Goal: Communication & Community: Answer question/provide support

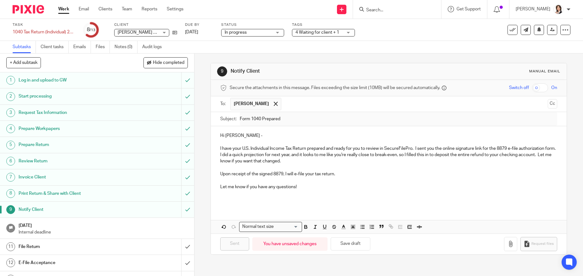
click at [384, 9] on input "Search" at bounding box center [393, 11] width 57 height 6
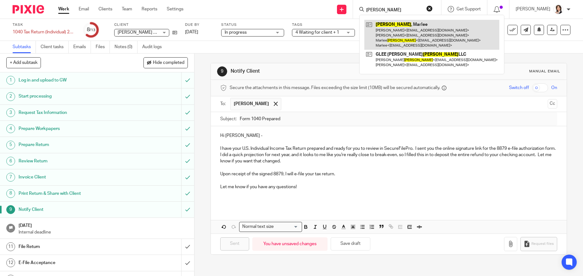
type input "draper"
click at [397, 25] on link at bounding box center [431, 35] width 135 height 30
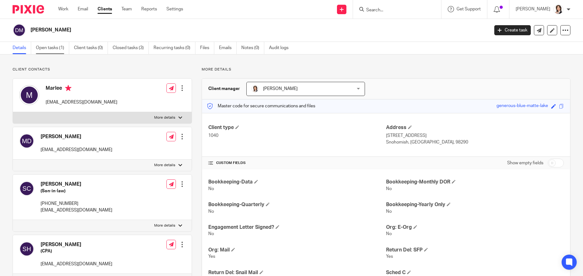
click at [56, 47] on link "Open tasks (1)" at bounding box center [52, 48] width 33 height 12
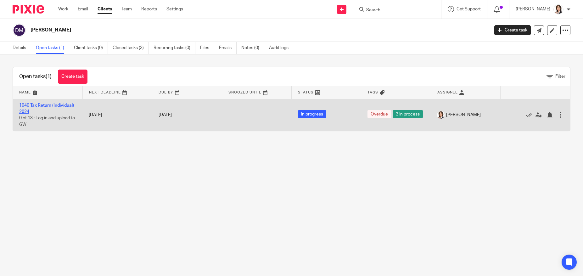
click at [24, 105] on link "1040 Tax Return (Individual) 2024" at bounding box center [46, 108] width 55 height 11
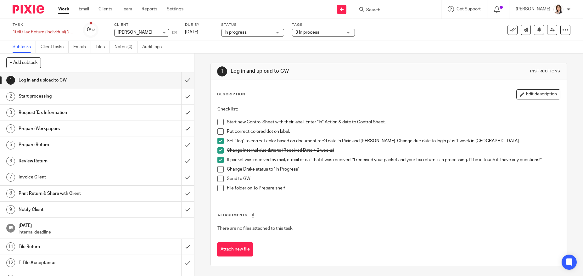
click at [218, 131] on span at bounding box center [220, 131] width 6 height 6
click at [56, 50] on link "Client tasks" at bounding box center [55, 47] width 28 height 12
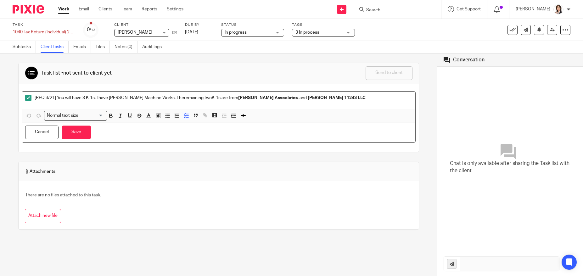
click at [311, 97] on p "[REQ 3/21] You will have 3 K-1s. I have Draper Machine Works. The remaining two…" at bounding box center [223, 98] width 377 height 6
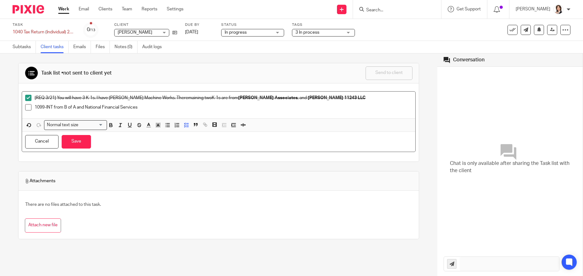
click at [77, 106] on p "1099-INT from B of A and National Financial Services" at bounding box center [223, 107] width 377 height 6
click at [162, 106] on p "1099-INT from B of A (maybe) and National Financial Services" at bounding box center [223, 107] width 377 height 6
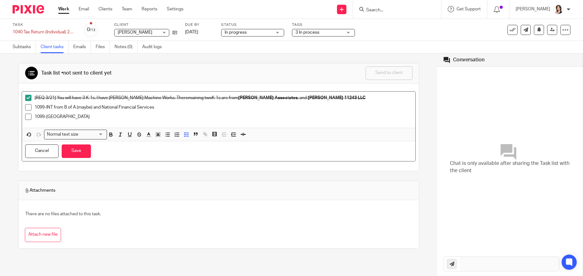
click at [59, 114] on p "1099-[GEOGRAPHIC_DATA]" at bounding box center [223, 117] width 377 height 6
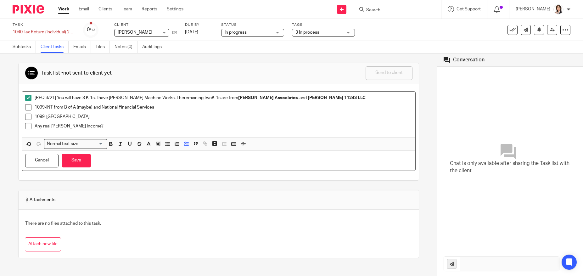
click at [53, 126] on p "Any real Keller income?" at bounding box center [223, 126] width 377 height 6
click at [51, 126] on p "Any real Keller income?" at bounding box center [223, 126] width 377 height 6
click at [82, 157] on button "Save" at bounding box center [76, 161] width 29 height 14
drag, startPoint x: 53, startPoint y: 125, endPoint x: 43, endPoint y: 125, distance: 10.1
click at [43, 125] on p "Any Keller income?" at bounding box center [223, 126] width 377 height 6
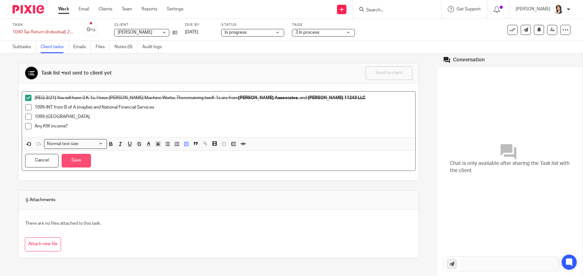
click at [82, 159] on button "Save" at bounding box center [76, 161] width 29 height 14
click at [35, 105] on p "1099-INT from B of A (maybe) and National Financial Services" at bounding box center [223, 107] width 377 height 6
click at [79, 160] on button "Save" at bounding box center [76, 161] width 29 height 14
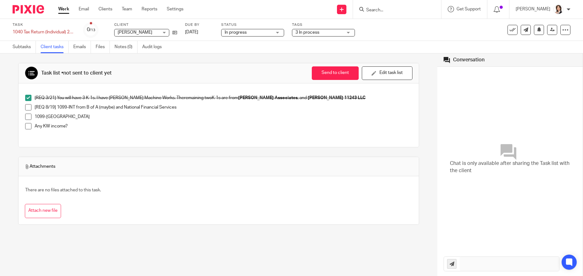
click at [96, 123] on p "Any KW income?" at bounding box center [223, 126] width 377 height 6
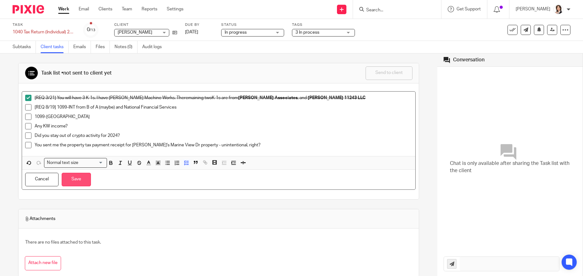
click at [81, 176] on button "Save" at bounding box center [76, 180] width 29 height 14
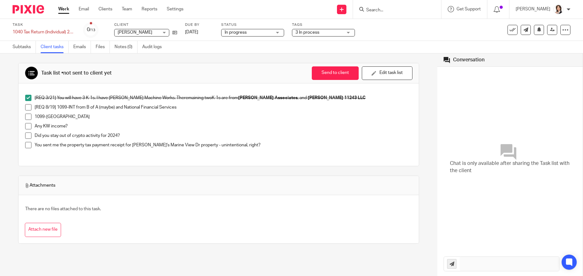
click at [250, 161] on div "[REQ 3/21] You will have 3 K-1s. I have Draper Machine Works. The remaining two…" at bounding box center [219, 124] width 400 height 82
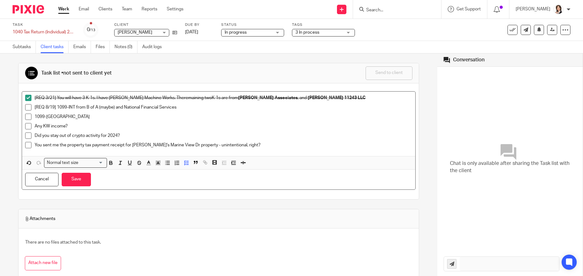
click at [244, 144] on p "You sent me the property tax payment receipt for Charles's Marine View Dr prope…" at bounding box center [223, 145] width 377 height 6
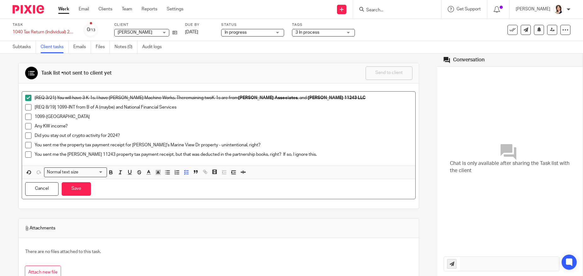
click at [254, 145] on p "You sent me the property tax payment receipt for Charles's Marine View Dr prope…" at bounding box center [223, 145] width 377 height 6
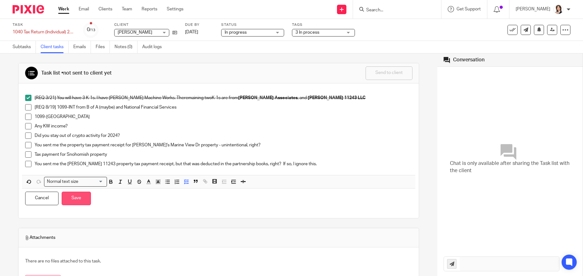
click at [79, 197] on button "Save" at bounding box center [76, 199] width 29 height 14
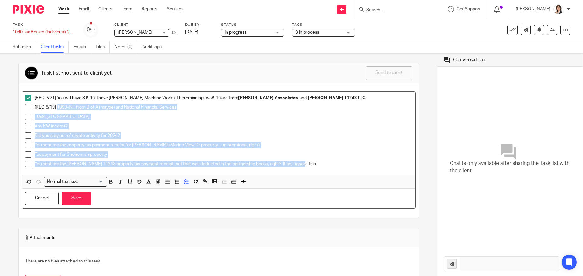
drag, startPoint x: 56, startPoint y: 107, endPoint x: 304, endPoint y: 178, distance: 258.1
click at [304, 178] on div "[REQ 3/21] You will have 3 K-1s. I have Draper Machine Works. The remaining two…" at bounding box center [218, 140] width 393 height 97
copy ul "1099-INT from B of A (maybe) and National Financial Services 1099-SA Any KW inc…"
click at [83, 196] on button "Save" at bounding box center [76, 199] width 29 height 14
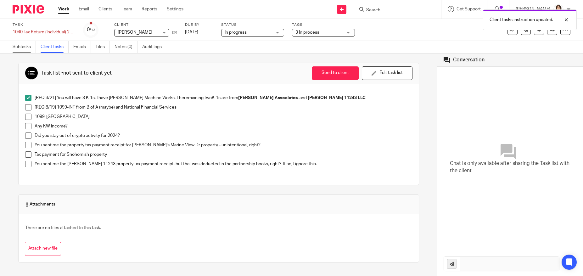
click at [19, 48] on link "Subtasks" at bounding box center [24, 47] width 23 height 12
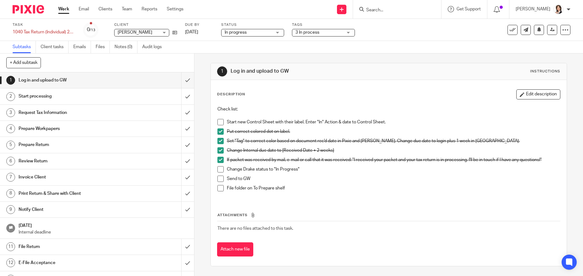
click at [40, 109] on h1 "Request Tax Information" at bounding box center [71, 112] width 104 height 9
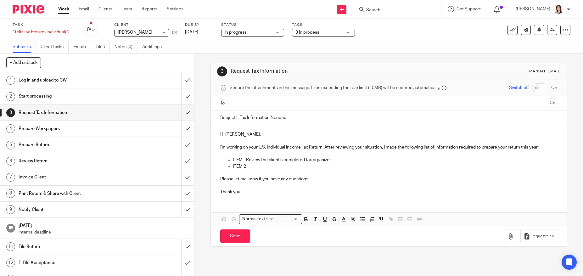
click at [247, 103] on input "text" at bounding box center [388, 103] width 313 height 7
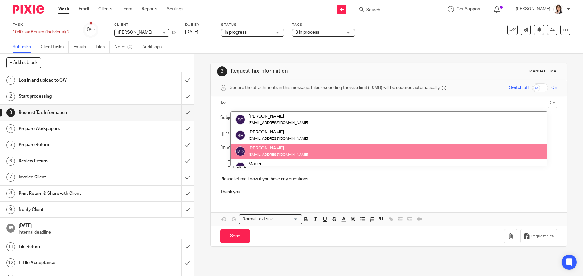
scroll to position [31, 0]
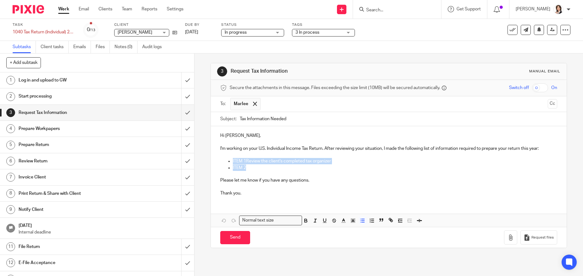
drag, startPoint x: 229, startPoint y: 159, endPoint x: 262, endPoint y: 170, distance: 34.6
click at [262, 170] on ul "ITEM 1Review the client's completed tax organizer ITEM 2" at bounding box center [388, 164] width 337 height 13
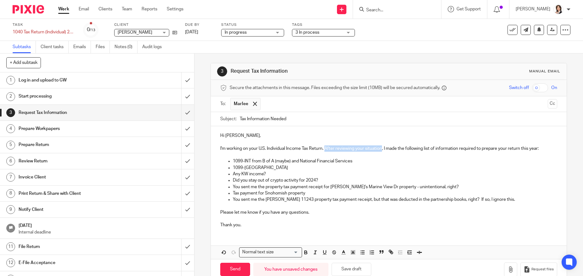
drag, startPoint x: 325, startPoint y: 149, endPoint x: 381, endPoint y: 148, distance: 56.3
click at [381, 148] on p "I'm working on your U.S. Individual Income Tax Return. After reviewing your sit…" at bounding box center [388, 148] width 337 height 6
drag, startPoint x: 416, startPoint y: 148, endPoint x: 530, endPoint y: 149, distance: 113.9
click at [530, 149] on p "I'm working on your U.S. Individual Income Tax Return. I have all the K-1s now,…" at bounding box center [388, 148] width 337 height 6
click at [290, 162] on p "1099-INT from B of A (maybe) and National Financial Services" at bounding box center [395, 161] width 324 height 6
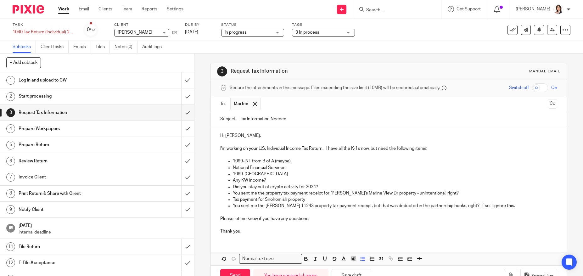
click at [285, 169] on p "National Financial Services" at bounding box center [395, 168] width 324 height 6
click at [249, 175] on p "1099-[GEOGRAPHIC_DATA]" at bounding box center [395, 174] width 324 height 6
click at [251, 175] on p "1099-SA (Social Security statement" at bounding box center [395, 174] width 324 height 6
click at [269, 180] on p "Any KW income?" at bounding box center [395, 180] width 324 height 6
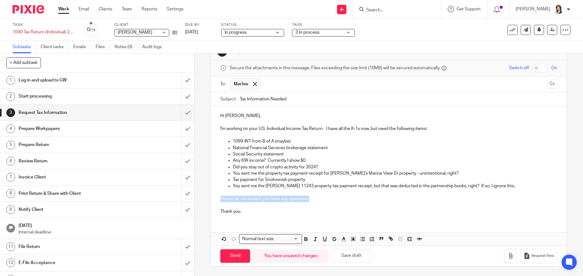
drag, startPoint x: 219, startPoint y: 200, endPoint x: 308, endPoint y: 202, distance: 89.0
click at [308, 202] on p "Please let me know if you have any questions." at bounding box center [388, 199] width 337 height 6
click at [237, 254] on input "Send" at bounding box center [235, 256] width 30 height 14
type input "Sent"
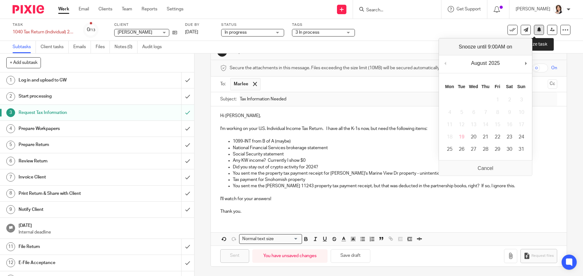
click at [537, 31] on icon at bounding box center [539, 29] width 5 height 5
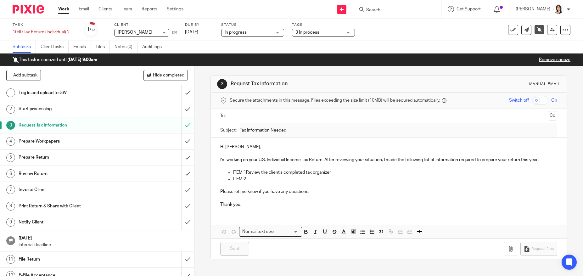
click at [384, 9] on input "Search" at bounding box center [393, 11] width 57 height 6
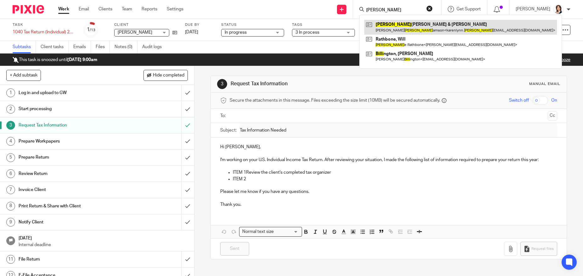
type input "[PERSON_NAME]"
click at [393, 24] on link at bounding box center [460, 27] width 192 height 14
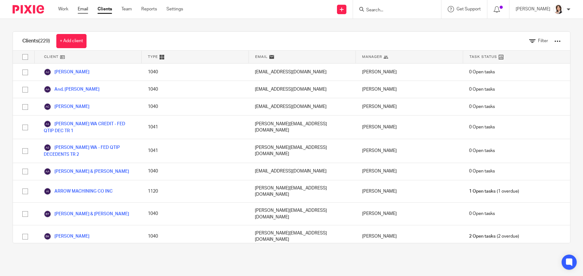
click at [80, 9] on link "Email" at bounding box center [83, 9] width 10 height 6
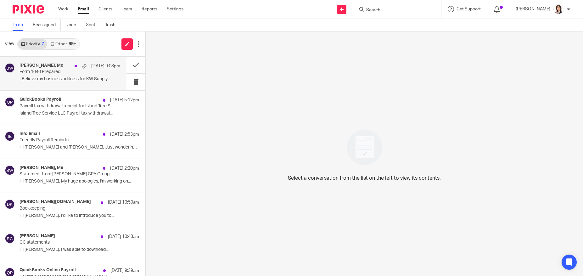
click at [44, 74] on p "Form 1040 Prepared" at bounding box center [60, 71] width 81 height 5
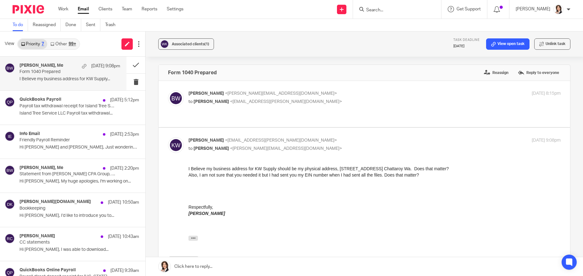
click at [205, 265] on link at bounding box center [364, 266] width 437 height 19
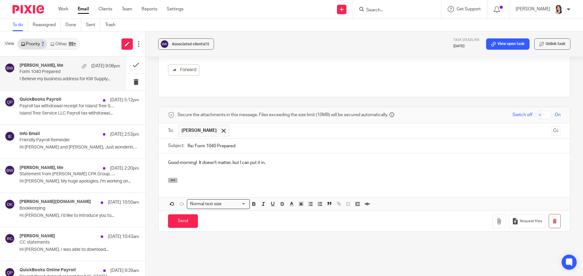
click at [172, 178] on icon "button" at bounding box center [172, 180] width 5 height 5
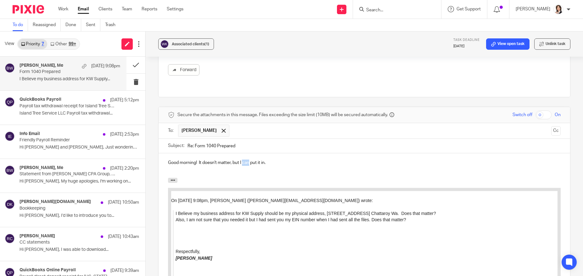
drag, startPoint x: 242, startPoint y: 150, endPoint x: 249, endPoint y: 149, distance: 7.3
click at [249, 159] on p "Good morning! It doesn't matter, but I can put it in." at bounding box center [364, 162] width 393 height 6
click at [276, 153] on div "Good morning! It doesn't matter, but I put it in." at bounding box center [364, 165] width 411 height 25
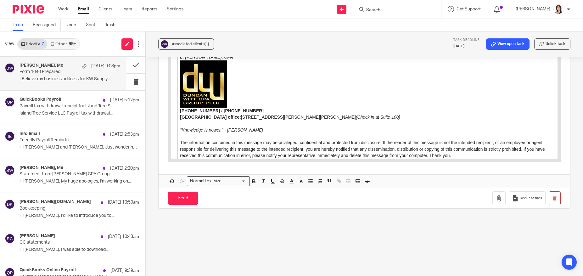
scroll to position [508, 0]
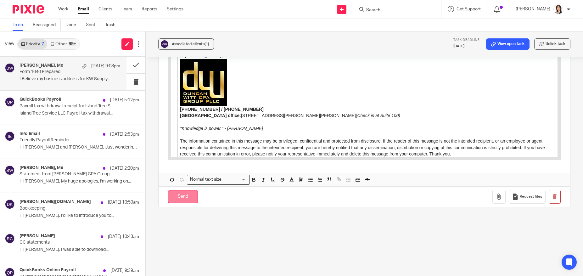
click at [181, 190] on input "Send" at bounding box center [183, 197] width 30 height 14
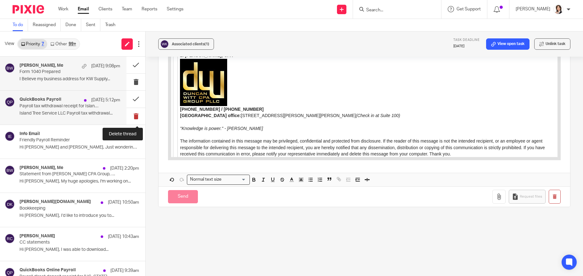
click at [129, 117] on button at bounding box center [135, 116] width 19 height 17
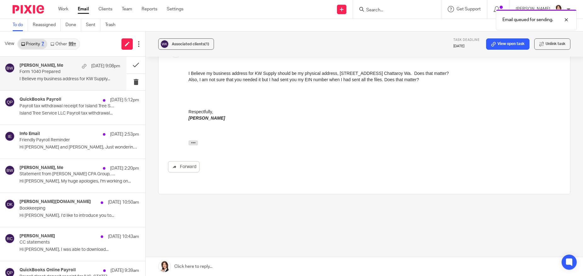
scroll to position [82, 0]
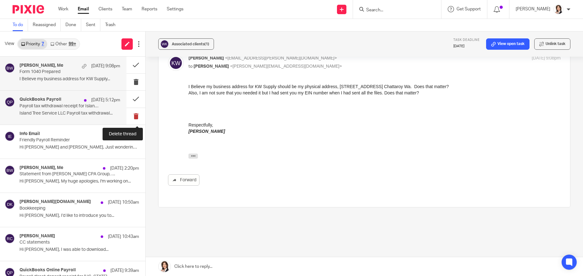
click at [131, 115] on button at bounding box center [135, 116] width 19 height 17
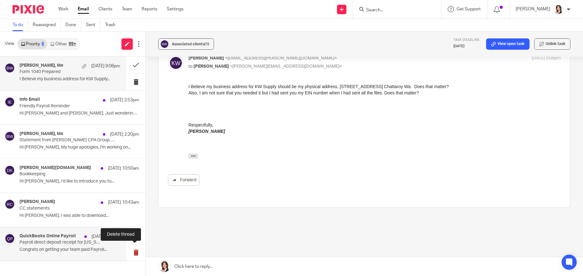
click at [133, 254] on button at bounding box center [135, 252] width 19 height 17
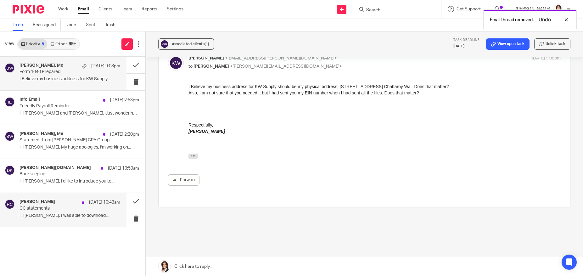
click at [46, 211] on div "Robin Croke Aug 18 10:43am CC statements Hi Brooke, I was able to download..." at bounding box center [70, 209] width 101 height 21
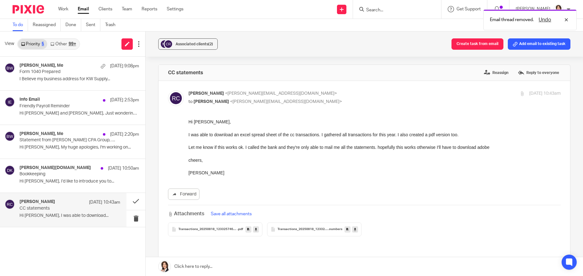
scroll to position [0, 0]
click at [216, 230] on span "Transactions_20250818_123325746963" at bounding box center [207, 229] width 59 height 4
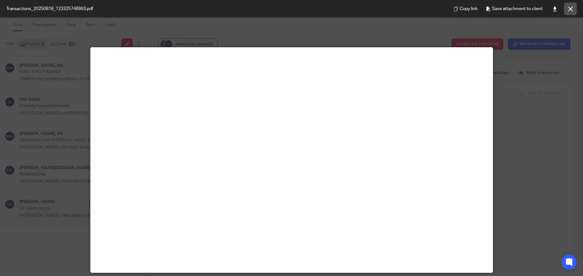
click at [570, 9] on icon at bounding box center [570, 9] width 5 height 5
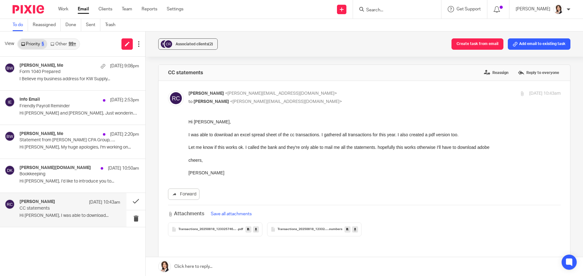
click at [354, 229] on icon at bounding box center [355, 229] width 2 height 5
click at [253, 229] on link at bounding box center [256, 229] width 6 height 6
click at [42, 73] on p "Form 1040 Prepared" at bounding box center [60, 71] width 81 height 5
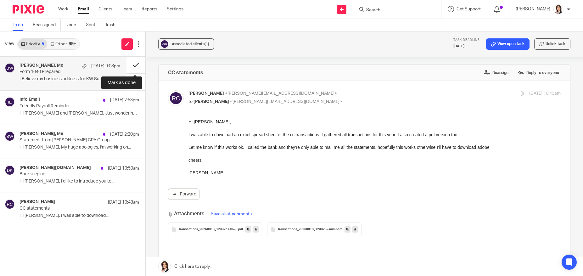
click at [133, 66] on button at bounding box center [135, 65] width 19 height 17
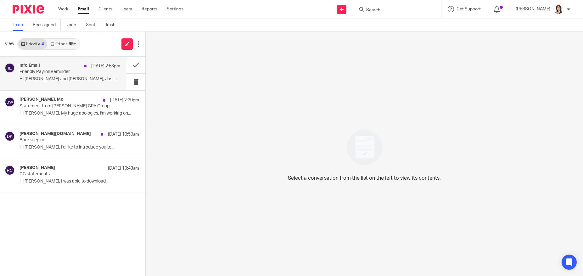
click at [42, 74] on p "Friendly Payroll Reminder" at bounding box center [60, 71] width 81 height 5
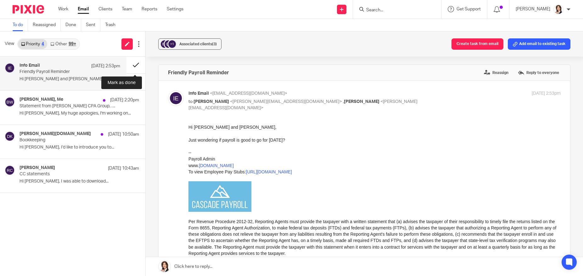
click at [134, 63] on button at bounding box center [135, 65] width 19 height 17
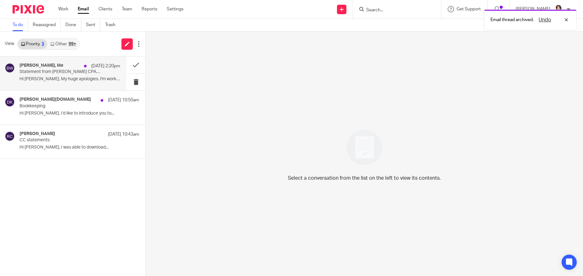
click at [49, 69] on div "M.Hulscher, Me Aug 18 2:20pm" at bounding box center [70, 66] width 101 height 6
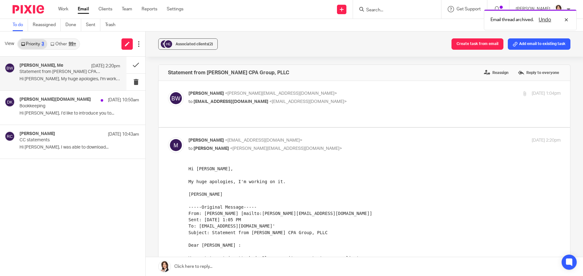
click at [257, 261] on link at bounding box center [364, 266] width 437 height 19
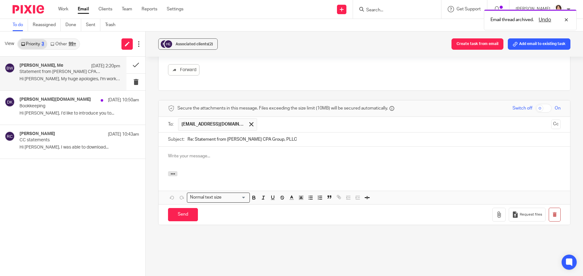
click at [206, 153] on p at bounding box center [364, 156] width 393 height 6
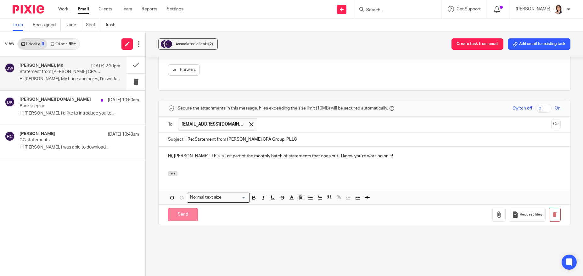
click at [183, 208] on input "Send" at bounding box center [183, 215] width 30 height 14
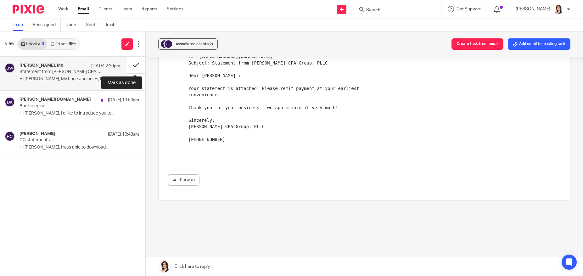
click at [136, 64] on button at bounding box center [135, 65] width 19 height 17
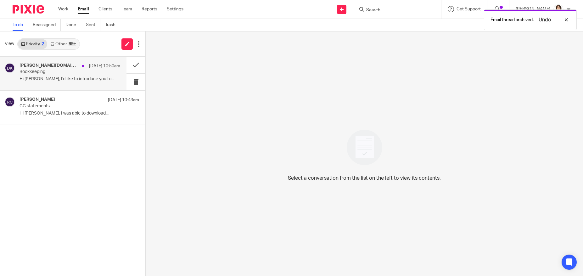
click at [60, 67] on h4 "diana kirklandsba.com" at bounding box center [49, 65] width 59 height 5
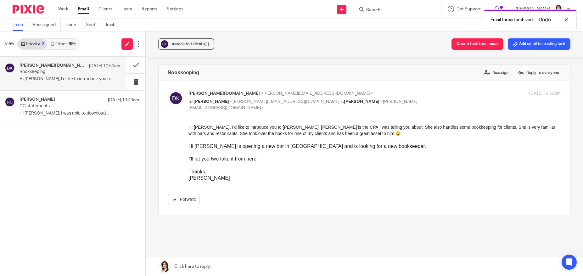
scroll to position [0, 0]
click at [45, 71] on p "Bookkeeping" at bounding box center [60, 71] width 81 height 5
click at [138, 64] on button at bounding box center [135, 65] width 19 height 17
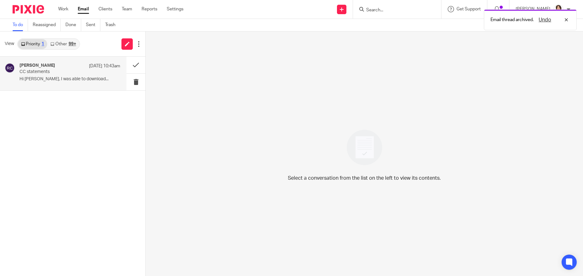
click at [28, 66] on h4 "Robin Croke" at bounding box center [38, 65] width 36 height 5
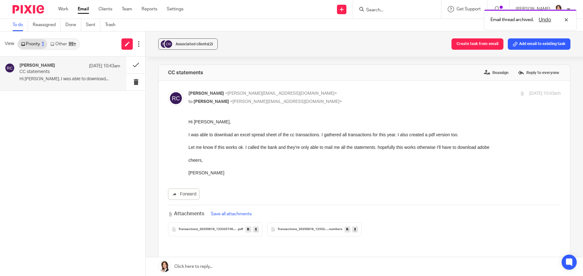
click at [196, 265] on link at bounding box center [364, 266] width 437 height 19
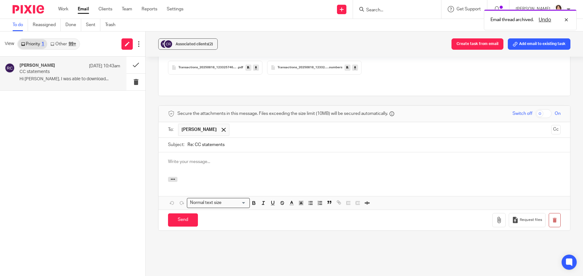
click at [192, 159] on p at bounding box center [364, 162] width 393 height 6
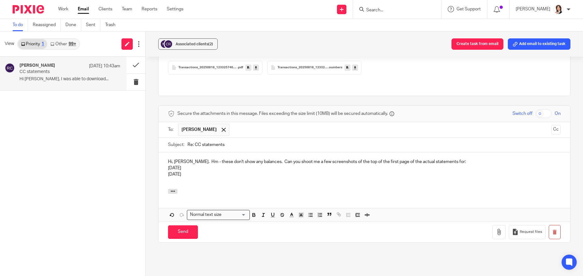
click at [441, 159] on p "Hi, Robin. Hm - these don't show any balances. Can you shoot me a few screensho…" at bounding box center [364, 162] width 393 height 6
click at [442, 159] on p "Hi, Robin. Hm - these don't show any balances. Can you shoot me a few screensho…" at bounding box center [364, 162] width 393 height 6
click at [206, 171] on p "June 2024" at bounding box center [364, 174] width 393 height 6
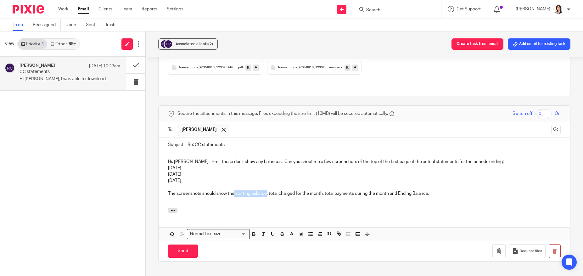
drag, startPoint x: 234, startPoint y: 181, endPoint x: 266, endPoint y: 181, distance: 32.1
click at [266, 190] on p "The screenshots should show the starting balance, total charged for the month, …" at bounding box center [364, 193] width 393 height 6
click at [169, 197] on p at bounding box center [364, 200] width 393 height 6
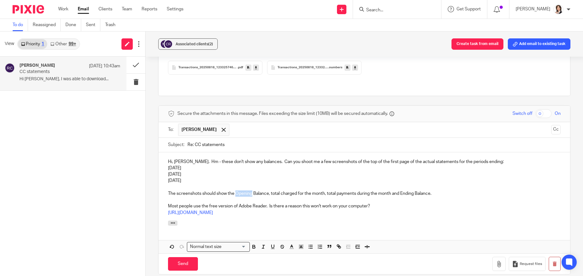
drag, startPoint x: 235, startPoint y: 181, endPoint x: 251, endPoint y: 181, distance: 15.7
click at [251, 190] on p "The screenshots should show the Opening Balance, total charged for the month, t…" at bounding box center [364, 193] width 393 height 6
click at [183, 257] on input "Send" at bounding box center [183, 264] width 30 height 14
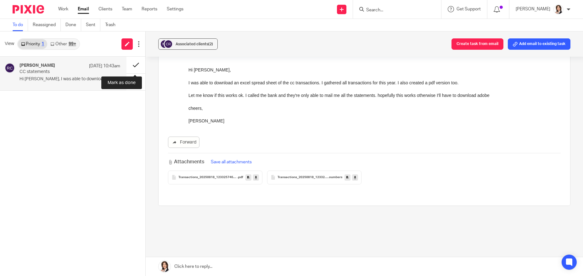
click at [132, 64] on button at bounding box center [135, 65] width 19 height 17
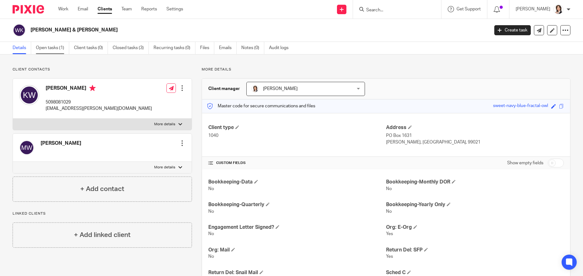
click at [55, 49] on link "Open tasks (1)" at bounding box center [52, 48] width 33 height 12
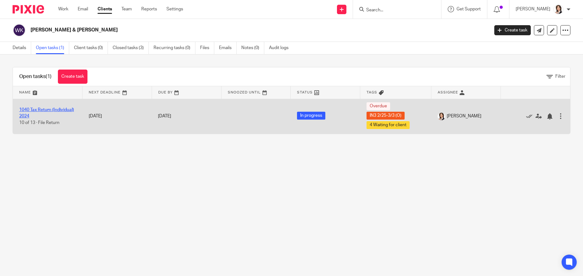
click at [47, 112] on link "1040 Tax Return (Individual) 2024" at bounding box center [46, 113] width 55 height 11
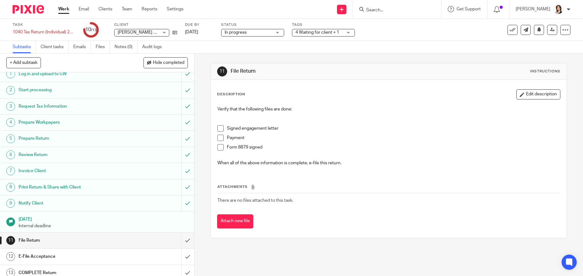
scroll to position [11, 0]
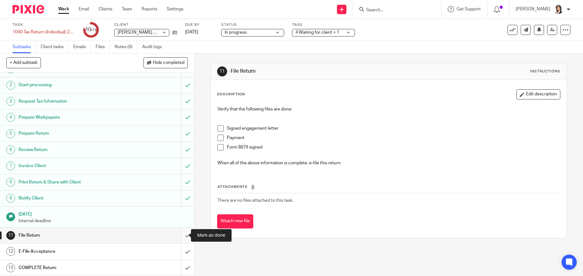
click at [181, 235] on input "submit" at bounding box center [97, 235] width 194 height 16
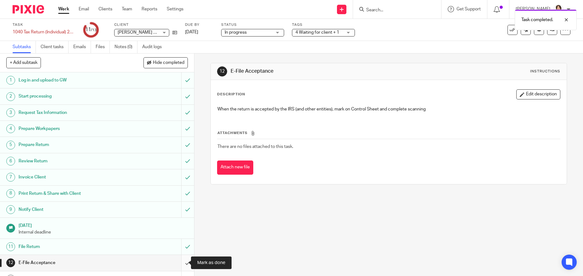
click at [182, 259] on input "submit" at bounding box center [97, 263] width 194 height 16
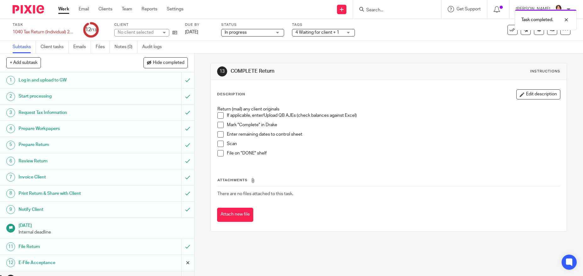
scroll to position [11, 0]
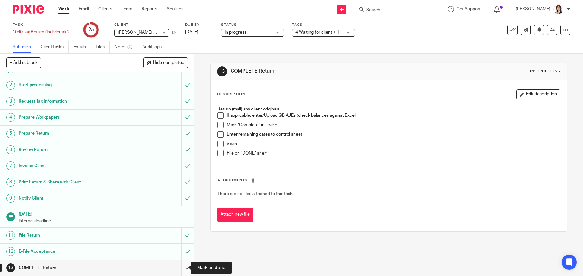
click at [179, 267] on input "submit" at bounding box center [97, 268] width 194 height 16
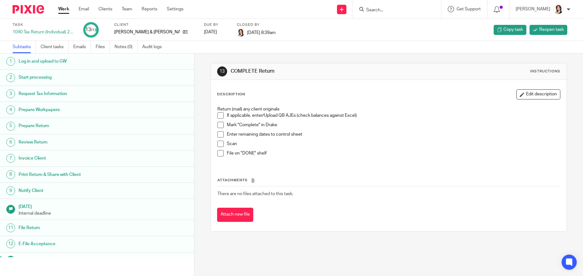
click at [393, 9] on input "Search" at bounding box center [393, 11] width 57 height 6
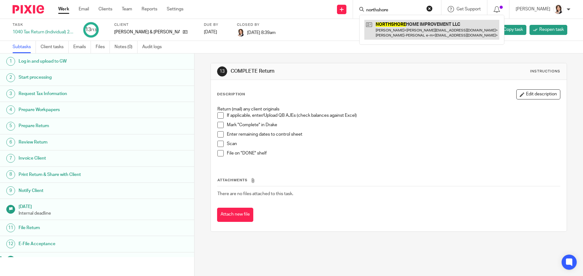
type input "northshore"
click at [411, 32] on link at bounding box center [431, 30] width 135 height 20
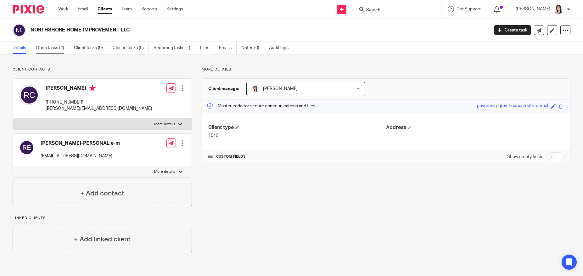
click at [45, 48] on link "Open tasks (4)" at bounding box center [52, 48] width 33 height 12
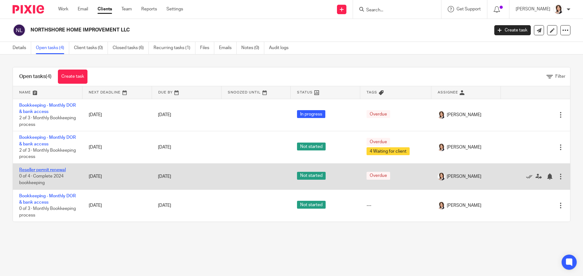
click at [42, 168] on link "Reseller permit renewal" at bounding box center [42, 170] width 47 height 4
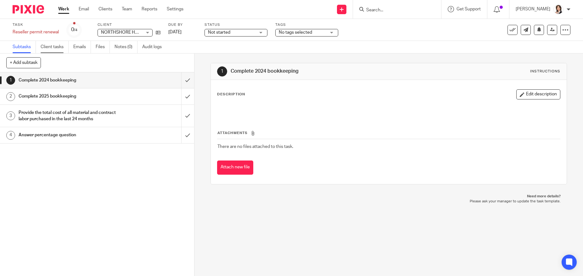
click at [55, 45] on link "Client tasks" at bounding box center [55, 47] width 28 height 12
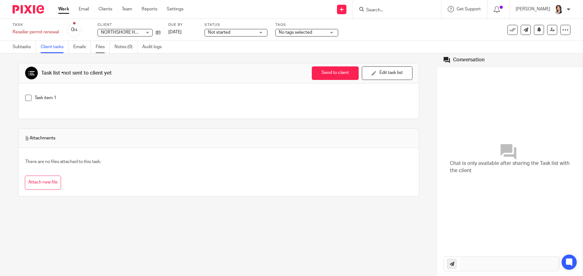
click at [98, 46] on link "Files" at bounding box center [103, 47] width 14 height 12
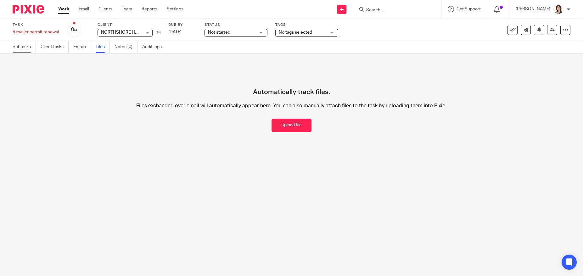
click at [26, 47] on link "Subtasks" at bounding box center [24, 47] width 23 height 12
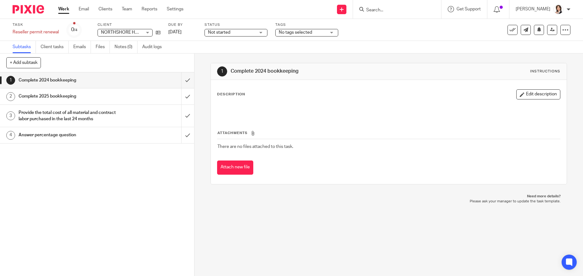
click at [251, 134] on icon at bounding box center [252, 133] width 5 height 5
click at [238, 168] on button "Attach new file" at bounding box center [235, 167] width 36 height 14
click at [226, 168] on button "Attach new file" at bounding box center [235, 167] width 36 height 14
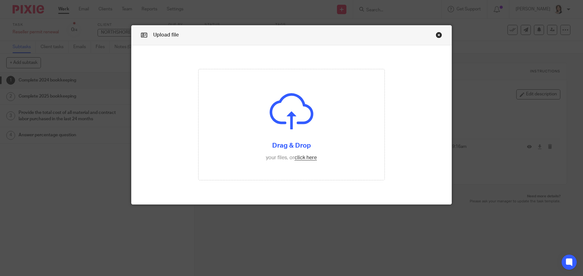
click at [437, 34] on link "Close this dialog window" at bounding box center [439, 36] width 6 height 8
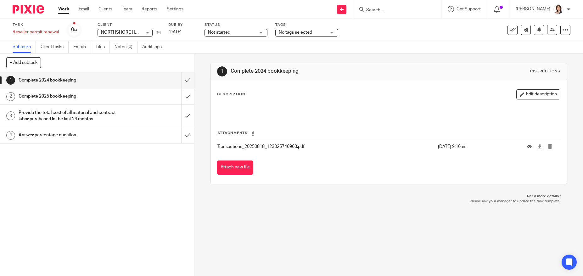
click at [235, 95] on p "Description" at bounding box center [231, 94] width 28 height 5
click at [241, 92] on p "Description" at bounding box center [231, 94] width 28 height 5
click at [519, 95] on button "Edit description" at bounding box center [538, 94] width 44 height 10
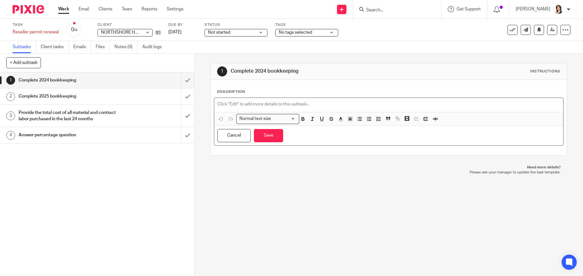
click at [295, 105] on p at bounding box center [388, 104] width 342 height 6
click at [378, 120] on icon "button" at bounding box center [379, 119] width 6 height 6
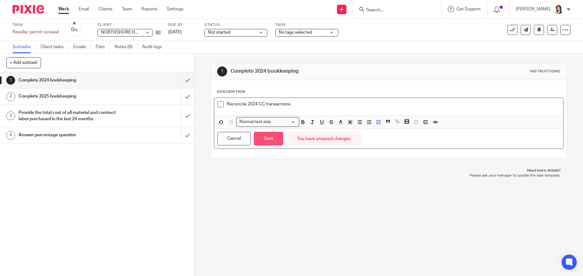
click at [276, 137] on button "Save" at bounding box center [268, 139] width 29 height 14
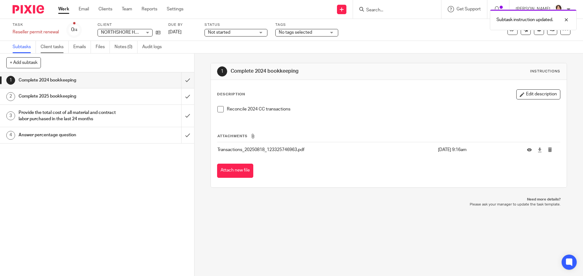
click at [43, 46] on link "Client tasks" at bounding box center [55, 47] width 28 height 12
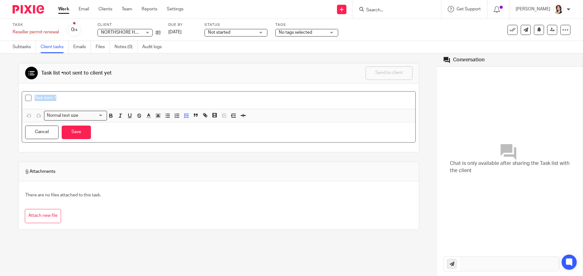
drag, startPoint x: 35, startPoint y: 98, endPoint x: 104, endPoint y: 96, distance: 68.9
click at [104, 96] on p "Task item 1" at bounding box center [223, 98] width 377 height 6
click at [74, 131] on button "Save" at bounding box center [76, 132] width 29 height 14
